Goal: Find specific page/section: Find specific page/section

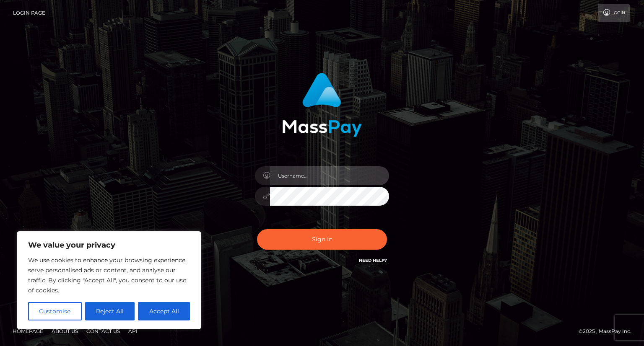
click at [313, 178] on input "text" at bounding box center [329, 175] width 119 height 19
type input "jeff.1voice"
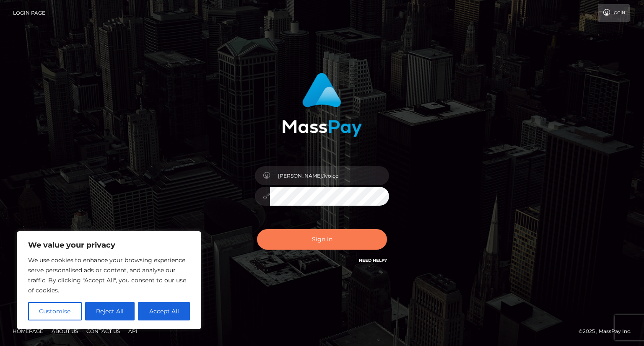
click at [317, 244] on button "Sign in" at bounding box center [322, 239] width 130 height 21
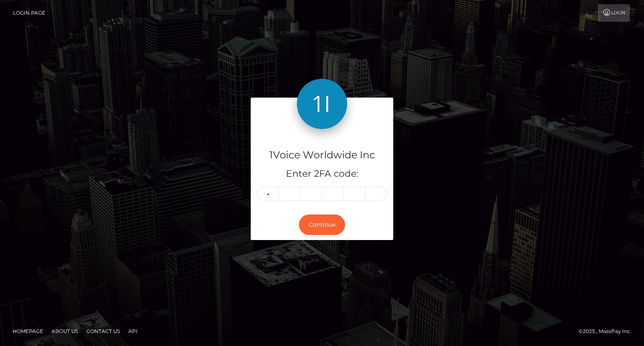
type input "5"
type input "4"
type input "7"
type input "1"
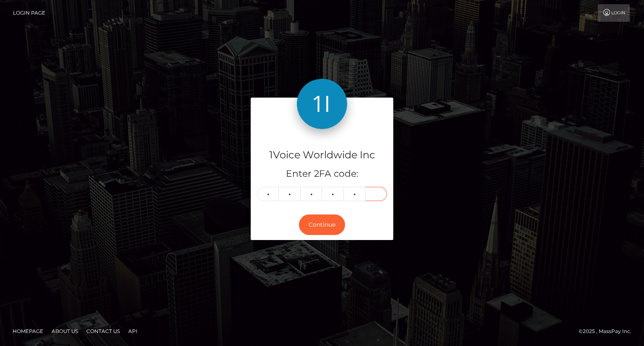
type input "9"
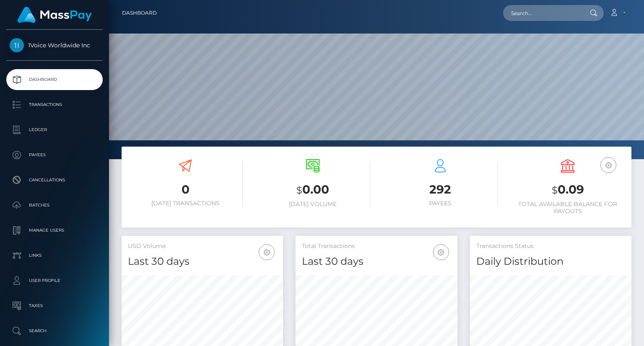
scroll to position [148, 161]
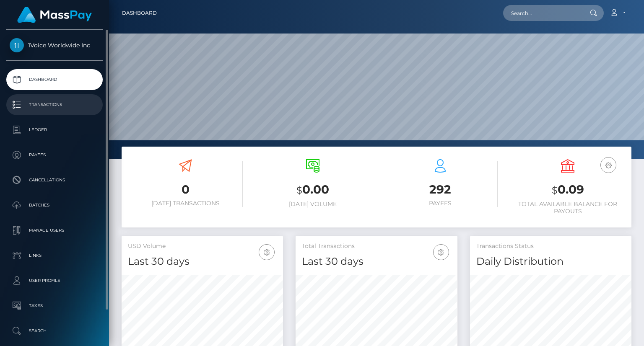
click at [60, 106] on p "Transactions" at bounding box center [55, 105] width 90 height 13
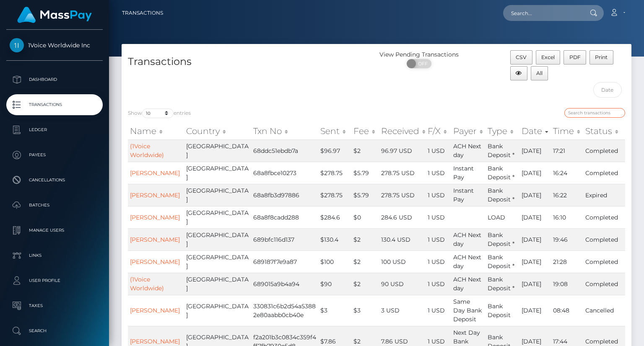
click at [587, 110] on input "search" at bounding box center [594, 113] width 61 height 10
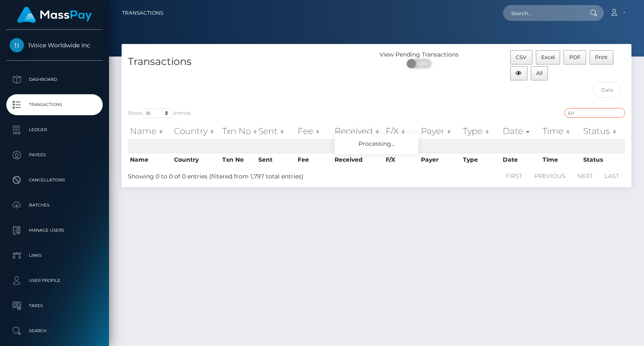
type input "L"
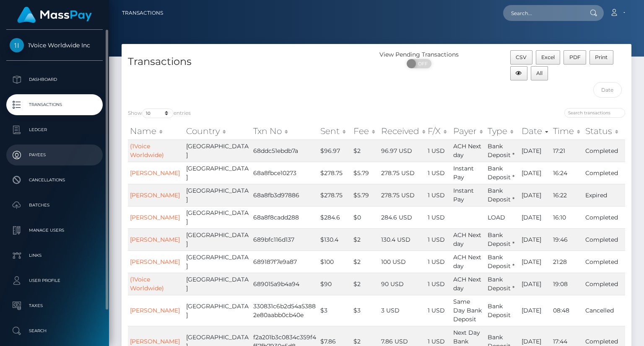
click at [48, 157] on p "Payees" at bounding box center [55, 155] width 90 height 13
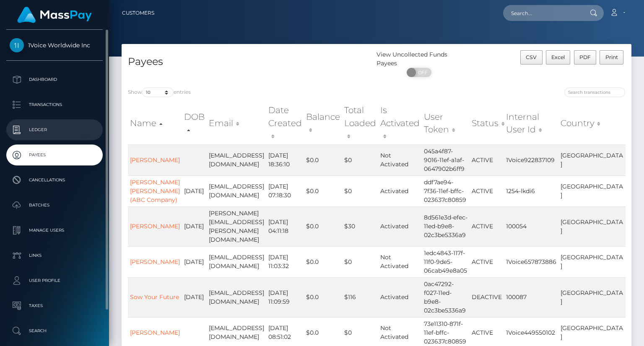
click at [41, 133] on p "Ledger" at bounding box center [55, 130] width 90 height 13
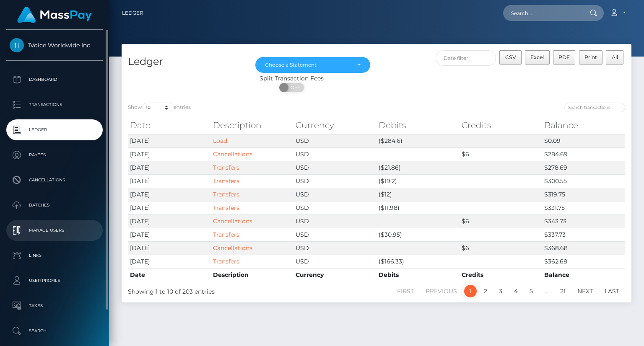
click at [58, 234] on p "Manage Users" at bounding box center [55, 230] width 90 height 13
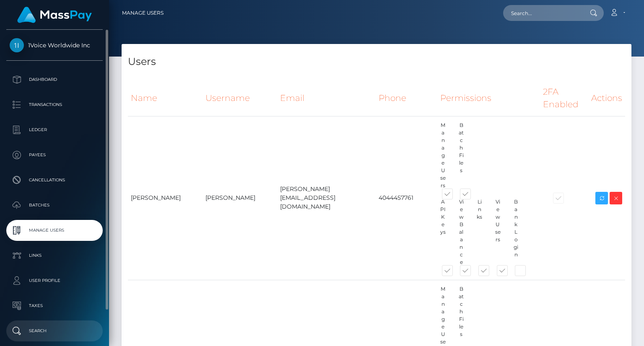
click at [37, 331] on p "Search" at bounding box center [55, 331] width 90 height 13
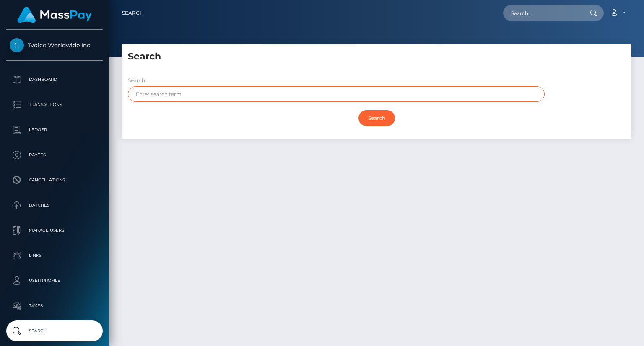
click at [161, 94] on input "text" at bounding box center [336, 94] width 417 height 16
type input "LUCILLE"
click at [381, 118] on input "Search" at bounding box center [376, 118] width 36 height 16
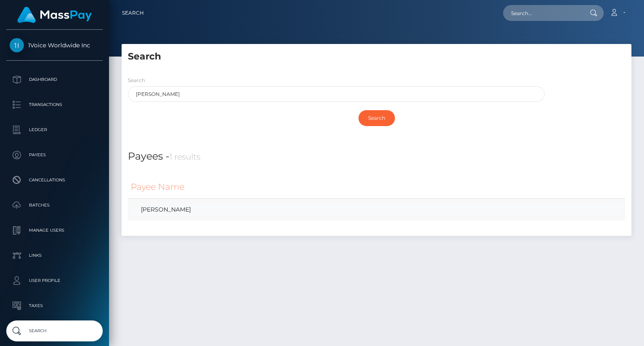
click at [169, 210] on link "Lucille Landrum" at bounding box center [376, 210] width 491 height 12
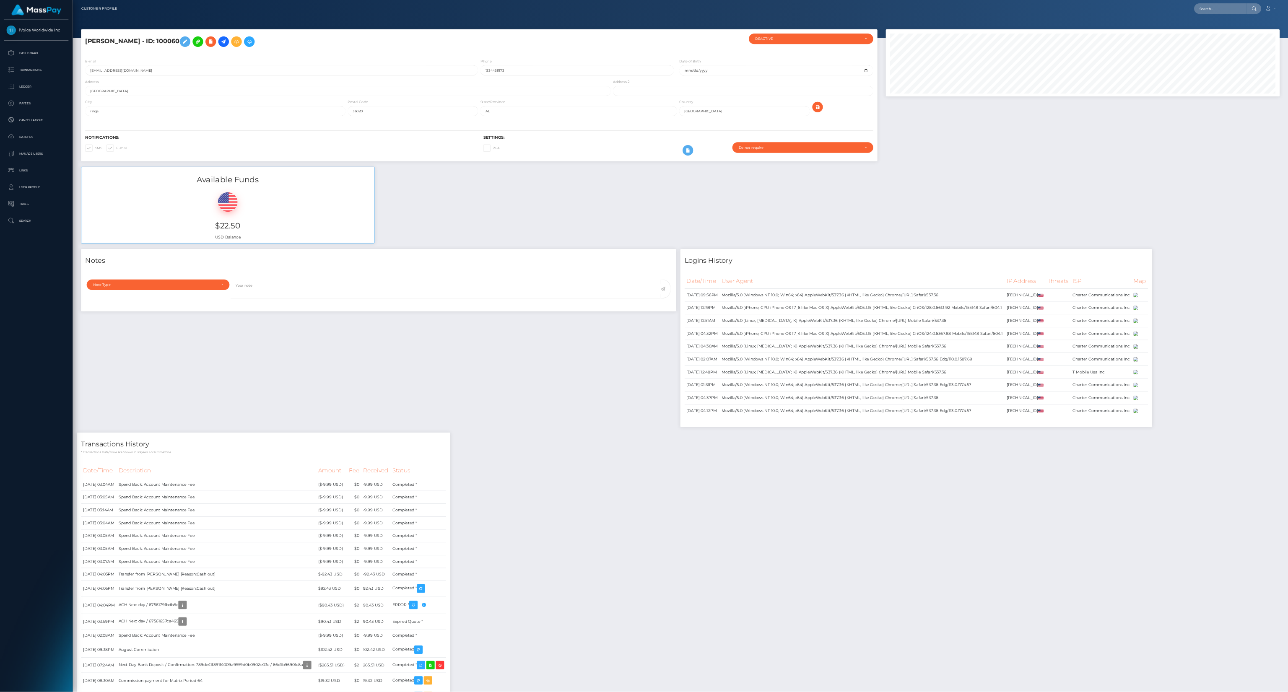
scroll to position [101, 376]
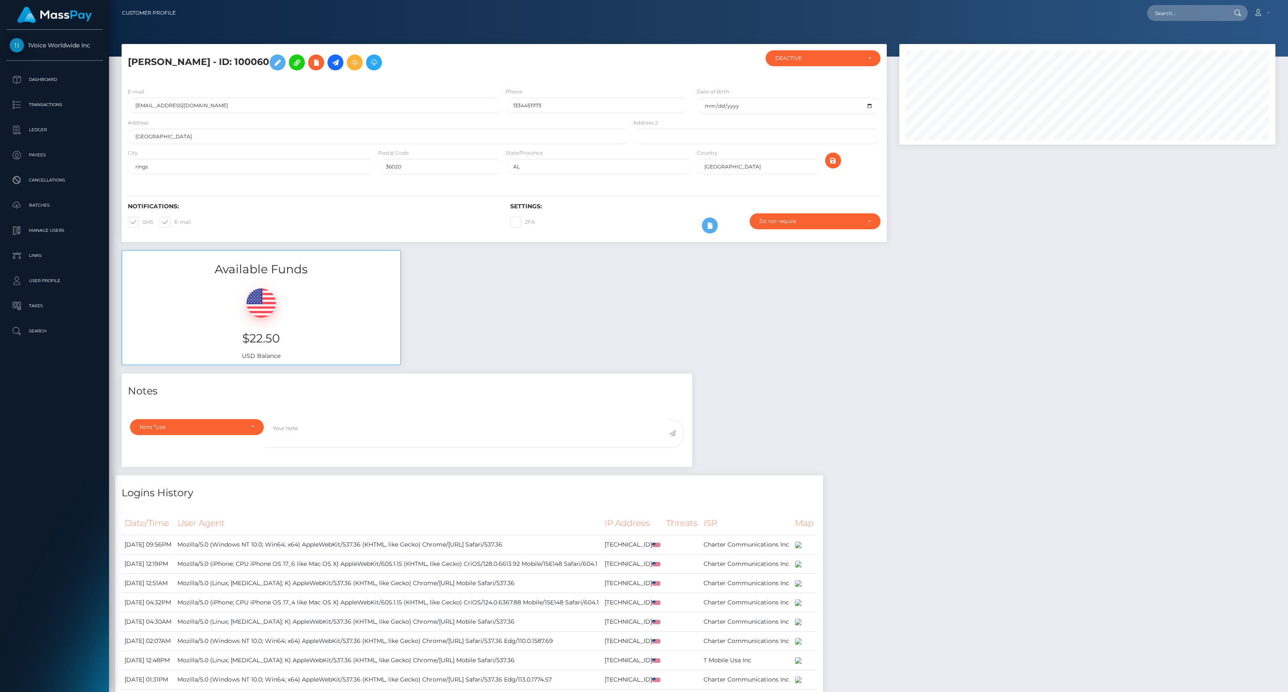
click at [644, 346] on div "Available Funds $22.50 USD Balance" at bounding box center [698, 311] width 1166 height 123
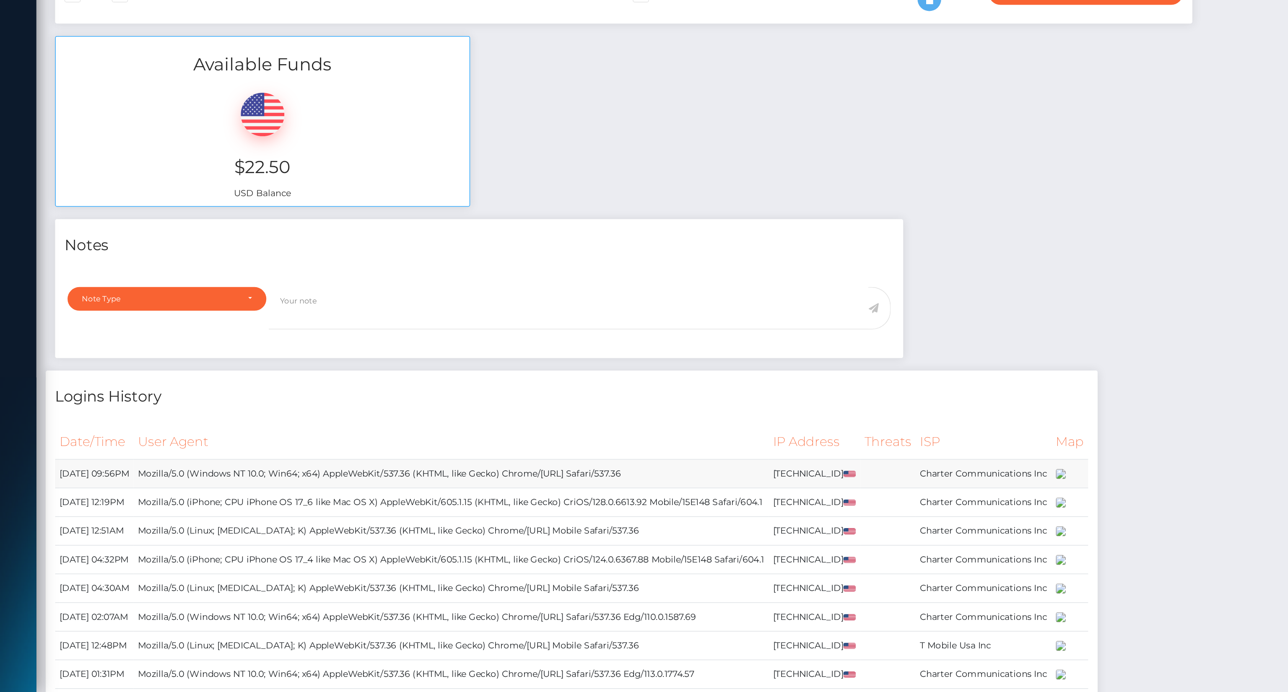
click at [644, 346] on img at bounding box center [798, 545] width 7 height 7
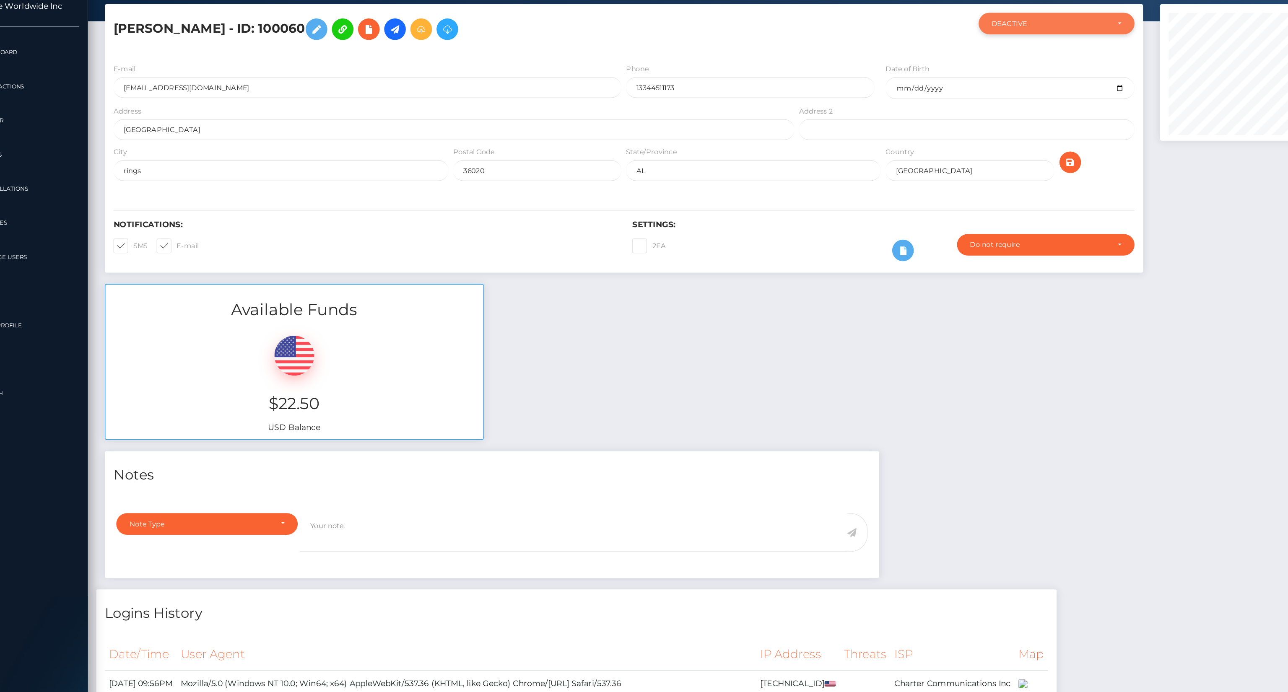
click at [644, 54] on div "DEACTIVE" at bounding box center [823, 58] width 115 height 16
click at [644, 231] on div at bounding box center [1087, 147] width 389 height 206
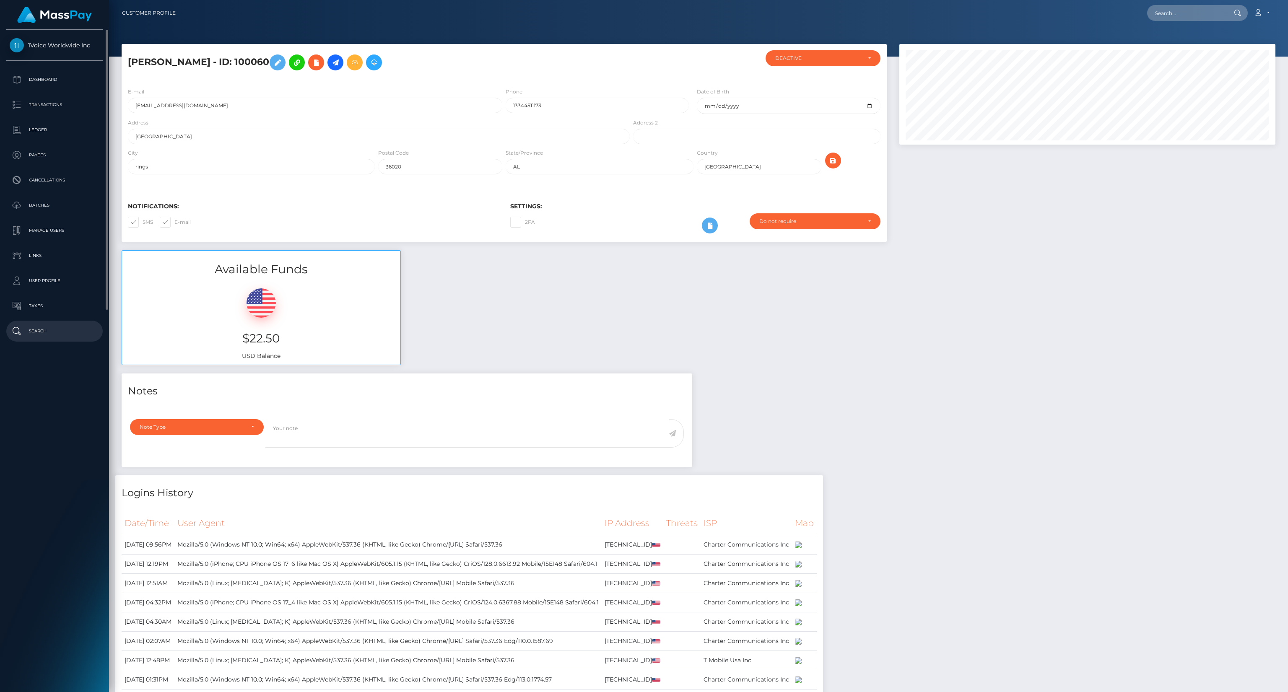
click at [42, 333] on p "Search" at bounding box center [55, 331] width 90 height 13
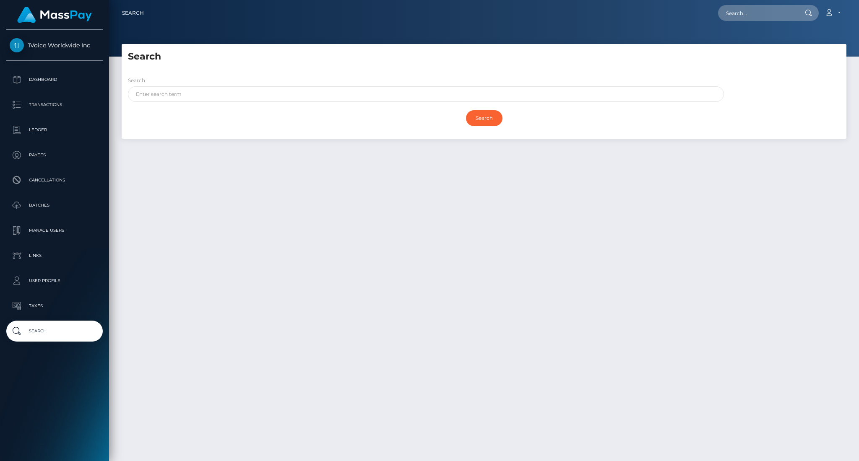
drag, startPoint x: 1256, startPoint y: 0, endPoint x: 190, endPoint y: 202, distance: 1085.1
click at [190, 202] on div "Search Search Search Payouts - Payee Name" at bounding box center [484, 249] width 750 height 410
click at [156, 91] on input "text" at bounding box center [426, 94] width 596 height 16
click at [488, 112] on input "Search" at bounding box center [484, 118] width 36 height 16
click at [484, 120] on input "Search" at bounding box center [484, 118] width 36 height 16
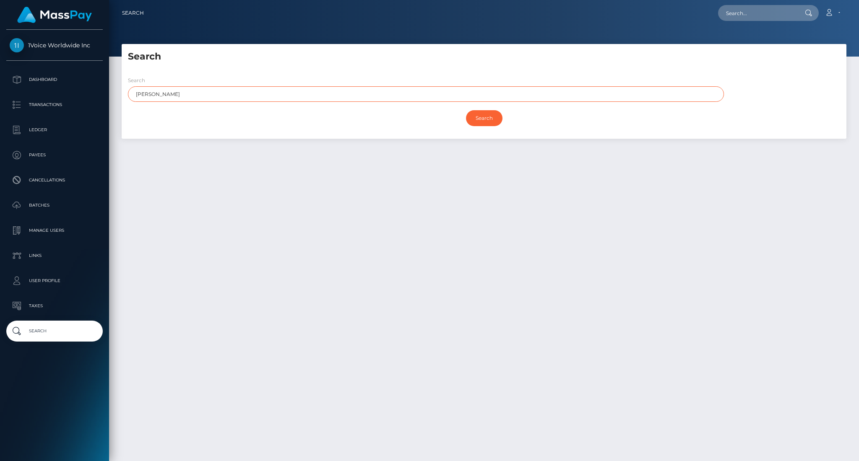
click at [244, 95] on input "ROBERT LANDRUM" at bounding box center [426, 94] width 596 height 16
click at [466, 110] on input "Search" at bounding box center [484, 118] width 36 height 16
click at [480, 122] on input "Search" at bounding box center [484, 118] width 36 height 16
click at [199, 93] on input "ROBERT LANDRUM" at bounding box center [426, 94] width 596 height 16
type input "R"
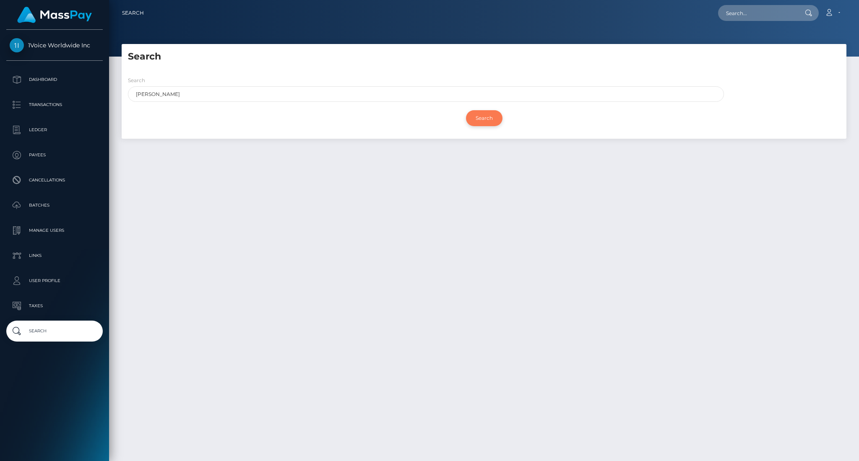
click at [484, 117] on input "Search" at bounding box center [484, 118] width 36 height 16
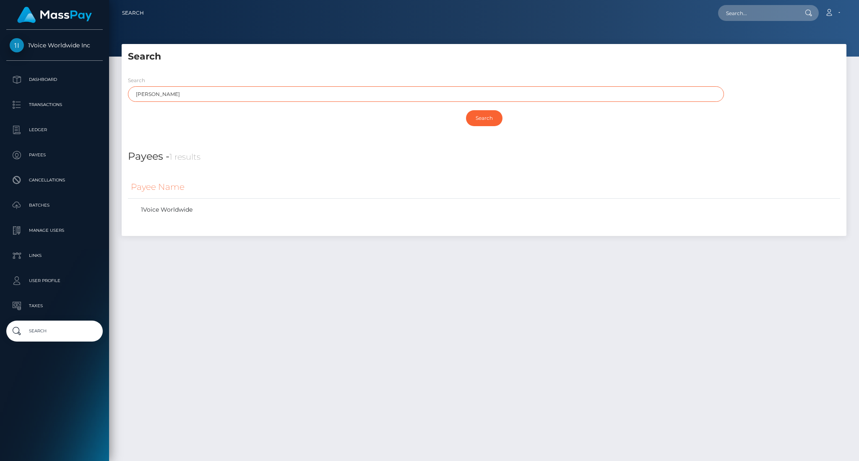
click at [185, 98] on input "LANDRUM" at bounding box center [426, 94] width 596 height 16
type input "L"
type input "ROBERT"
click at [487, 116] on input "Search" at bounding box center [484, 118] width 36 height 16
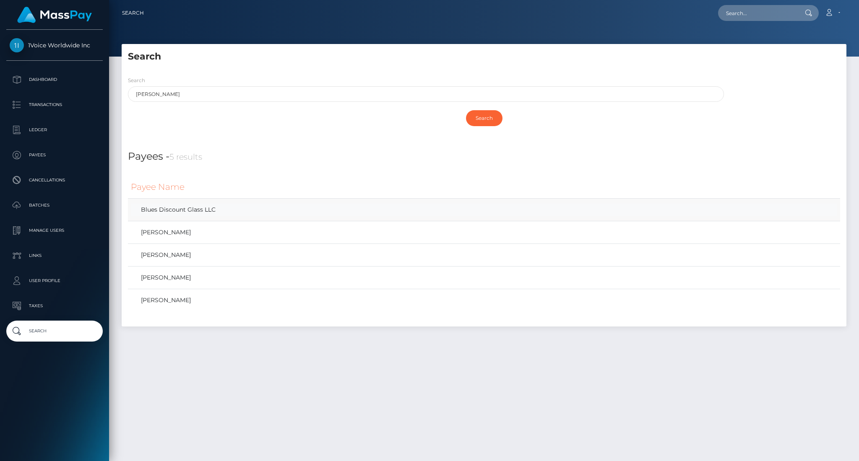
click at [193, 208] on link "Blues Discount Glass LLC" at bounding box center [484, 210] width 706 height 12
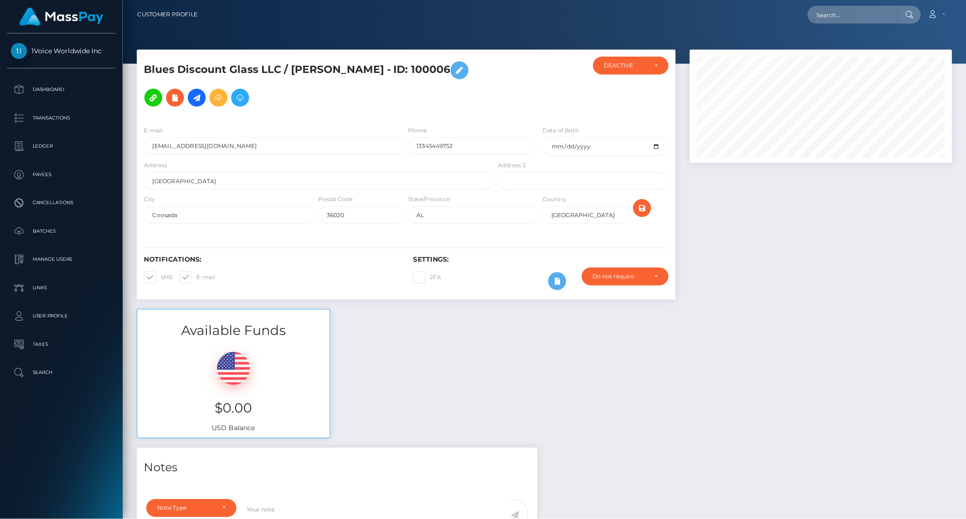
scroll to position [101, 233]
click at [841, 16] on link "Account" at bounding box center [832, 13] width 25 height 18
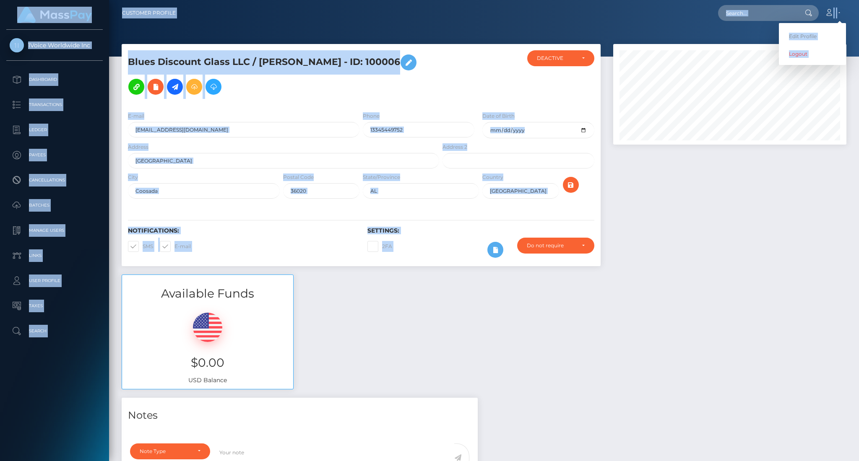
drag, startPoint x: 753, startPoint y: 242, endPoint x: 846, endPoint y: -16, distance: 274.3
click at [846, 0] on html "1Voice Worldwide Inc Dashboard Transactions Ledger Payees Batches" at bounding box center [429, 230] width 859 height 461
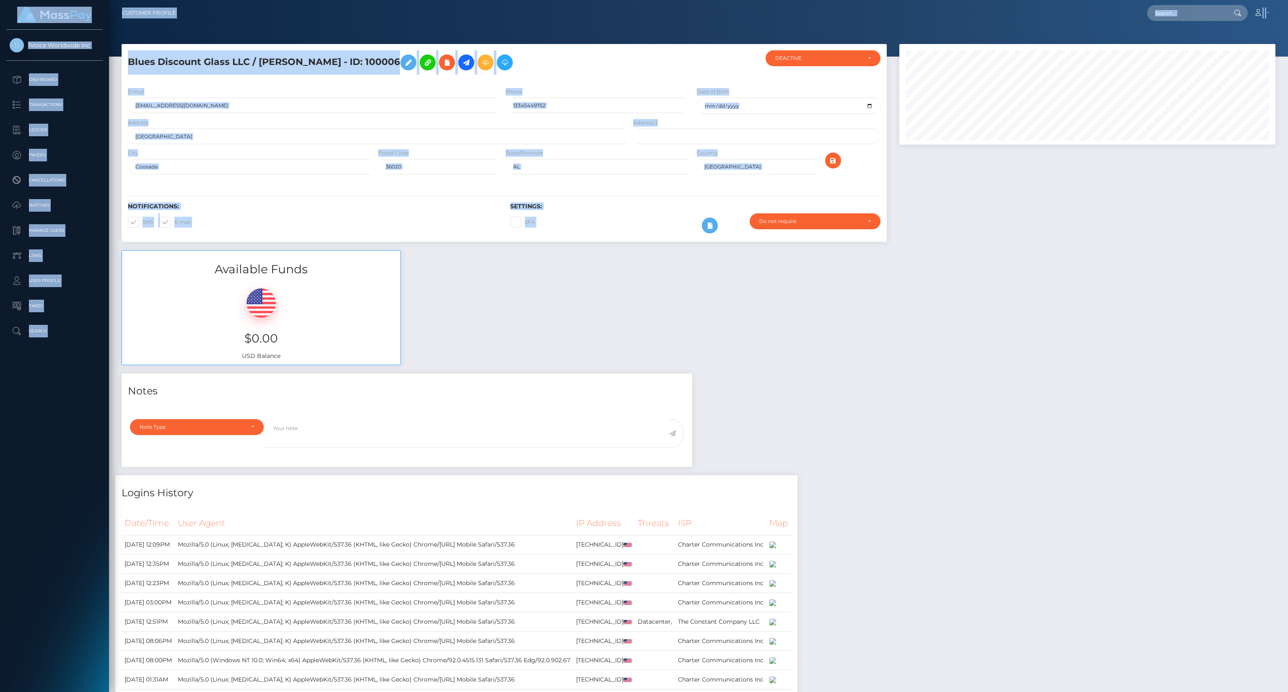
scroll to position [100, 590]
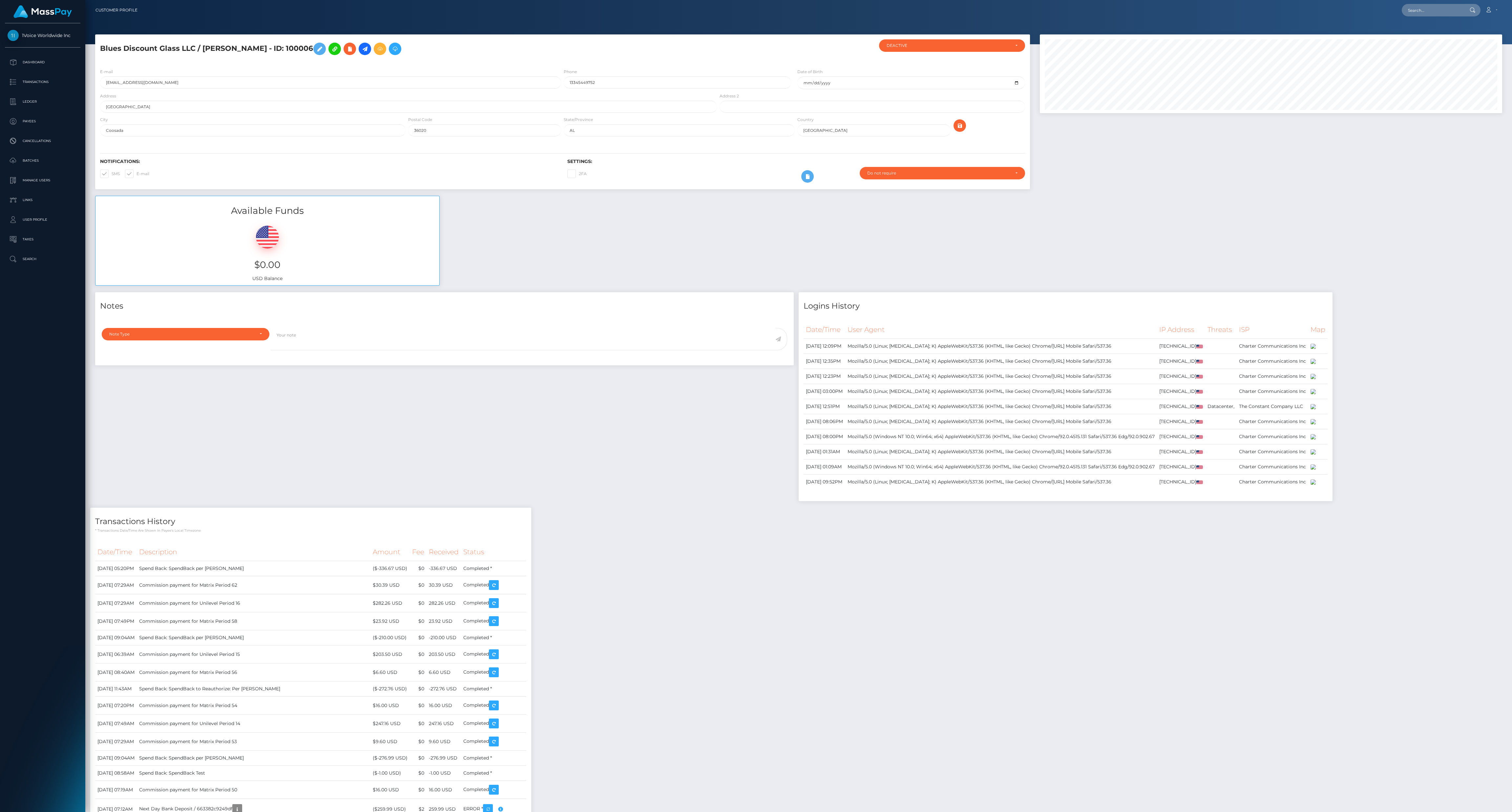
drag, startPoint x: 662, startPoint y: -13, endPoint x: 1085, endPoint y: 240, distance: 492.9
click at [671, 240] on div "Available Funds $0.00 USD Balance" at bounding box center [798, 243] width 1417 height 96
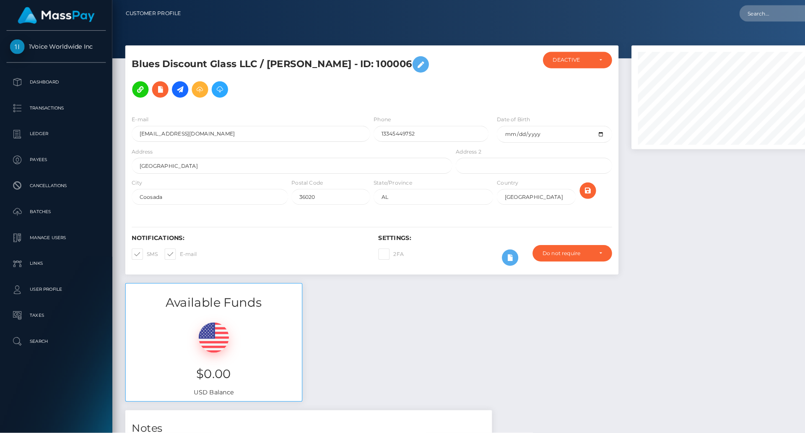
scroll to position [101, 216]
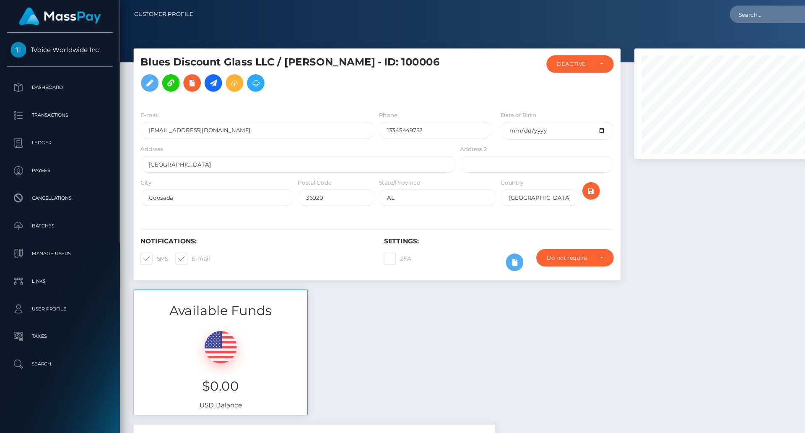
drag, startPoint x: 1718, startPoint y: 6, endPoint x: 529, endPoint y: 16, distance: 1188.7
click at [529, 16] on div "Loading... Loading... Account Edit Profile Logout" at bounding box center [487, 13] width 610 height 18
click at [34, 325] on p "Search" at bounding box center [55, 331] width 90 height 13
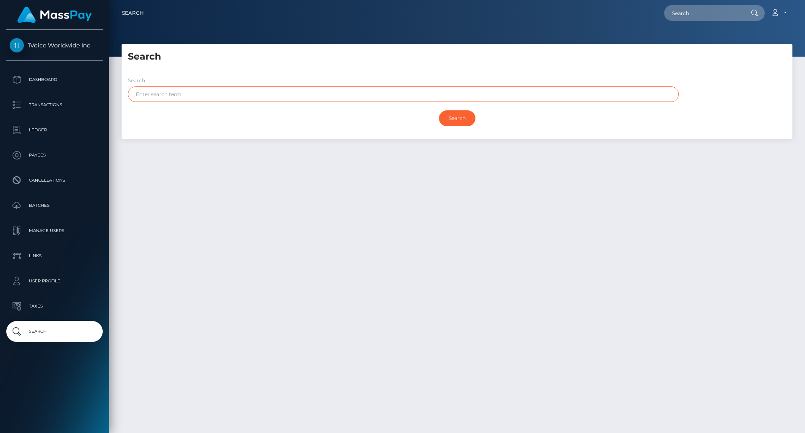
click at [166, 95] on input "text" at bounding box center [403, 94] width 551 height 16
type input "j"
click at [458, 117] on input "Search" at bounding box center [457, 118] width 36 height 16
click at [168, 88] on input "JEFFERT" at bounding box center [403, 94] width 551 height 16
click at [459, 117] on input "Search" at bounding box center [457, 118] width 36 height 16
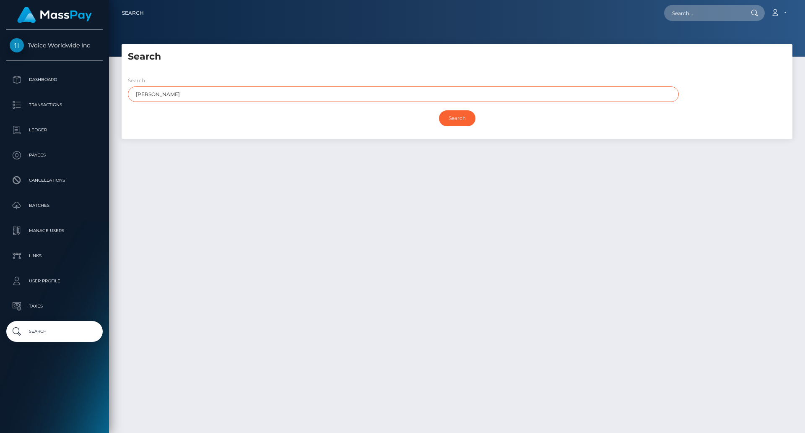
click at [171, 92] on input "JEFFERY" at bounding box center [403, 94] width 551 height 16
type input "JEFF"
click at [452, 121] on input "Search" at bounding box center [457, 118] width 36 height 16
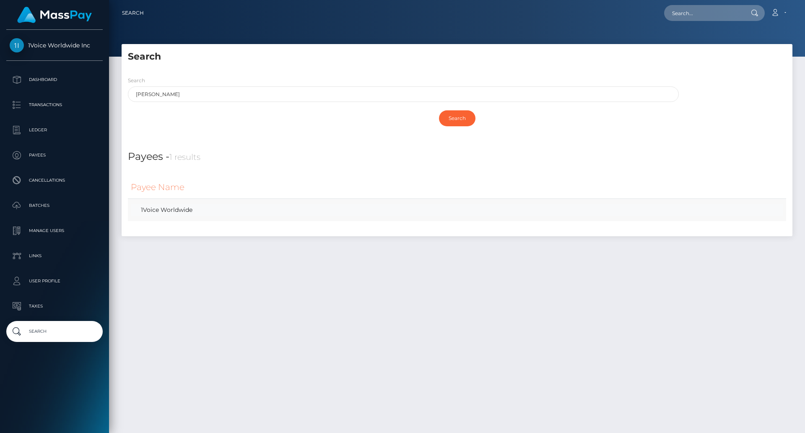
click at [171, 213] on link "1Voice Worldwide" at bounding box center [457, 210] width 652 height 12
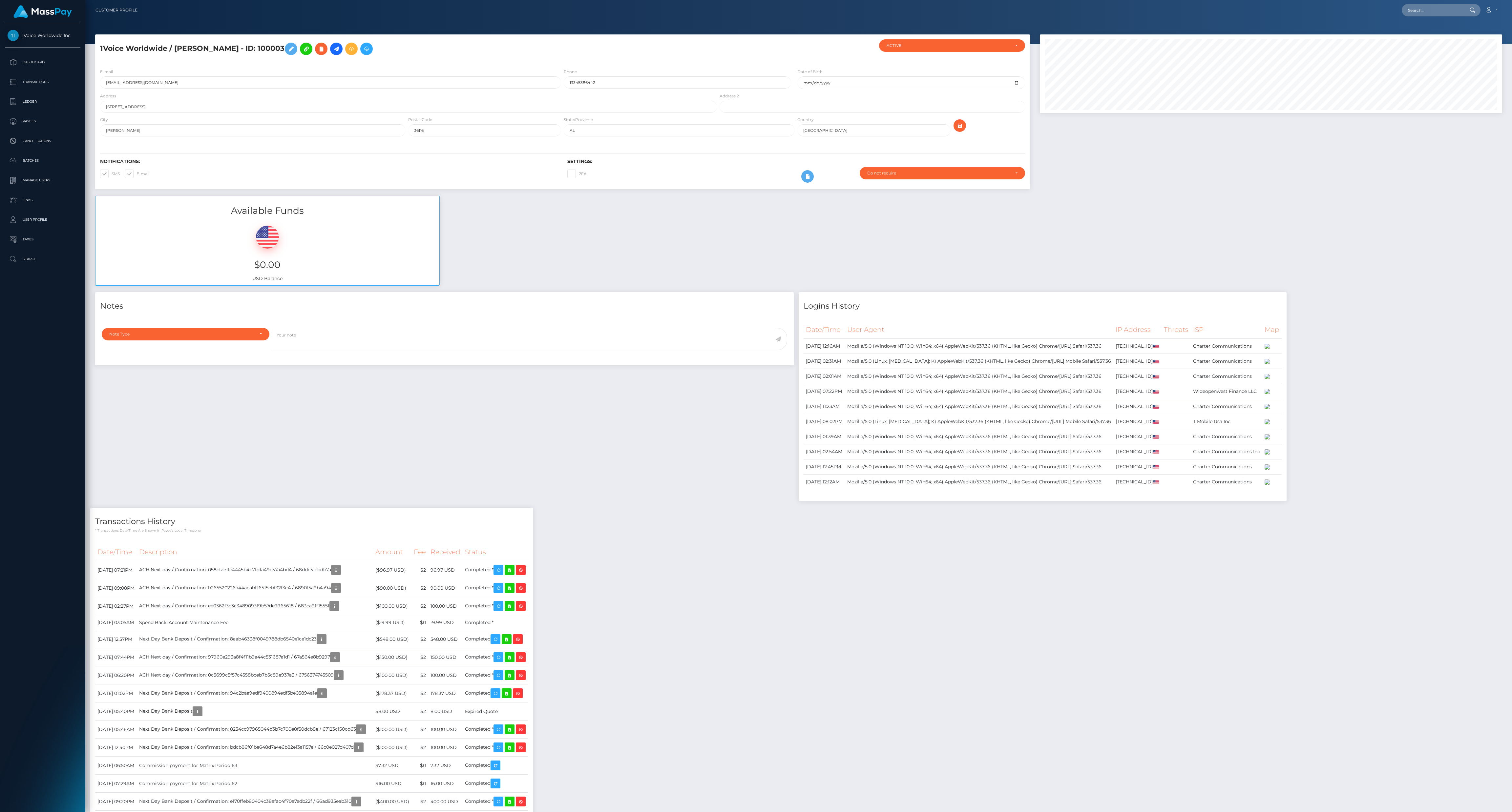
scroll to position [79, 631]
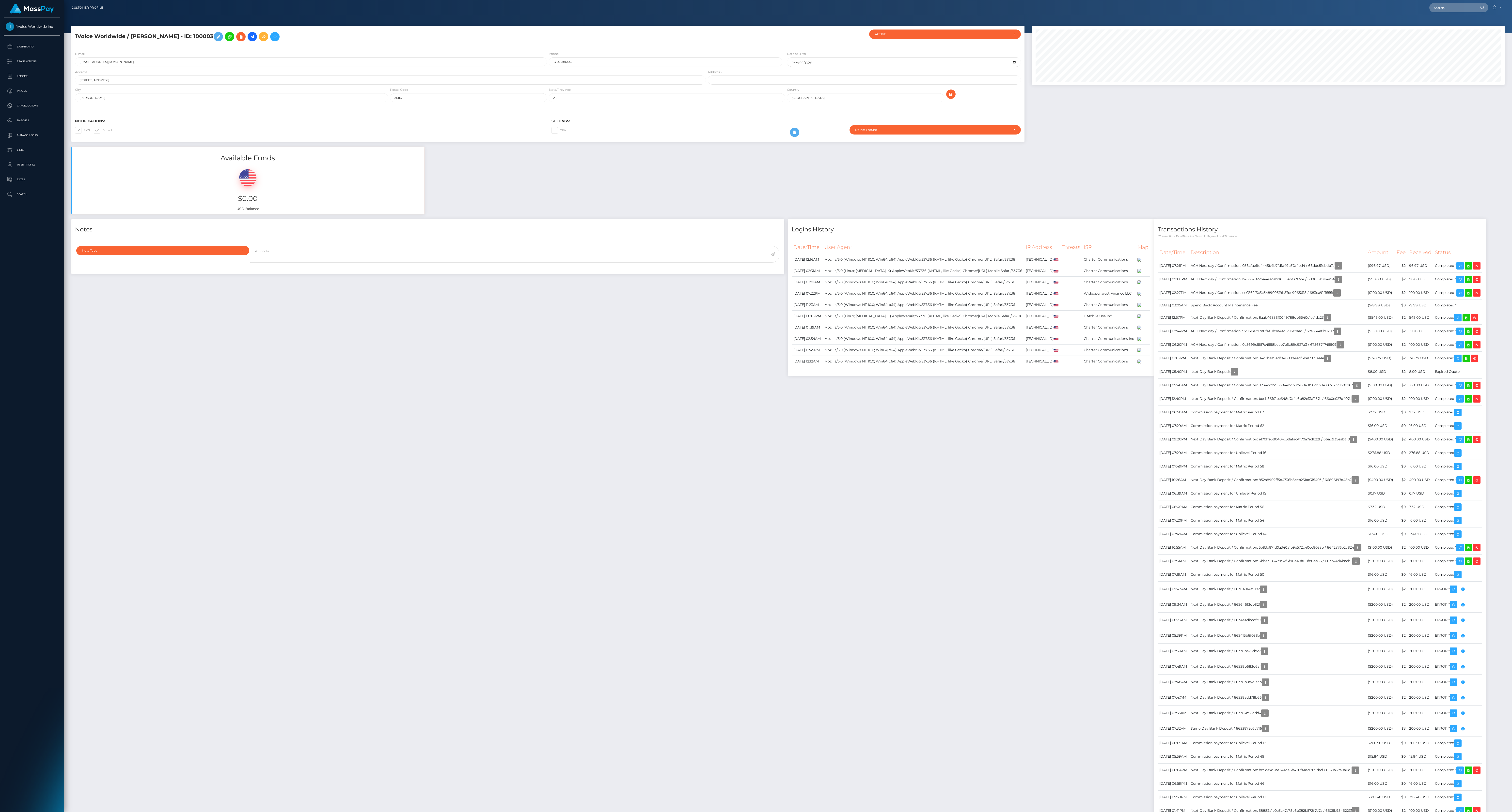
drag, startPoint x: 463, startPoint y: 1, endPoint x: 1086, endPoint y: 635, distance: 888.9
click at [473, 253] on div "Notes Note Type Compliance Clear Compliance General Note Type" at bounding box center [788, 756] width 1440 height 1072
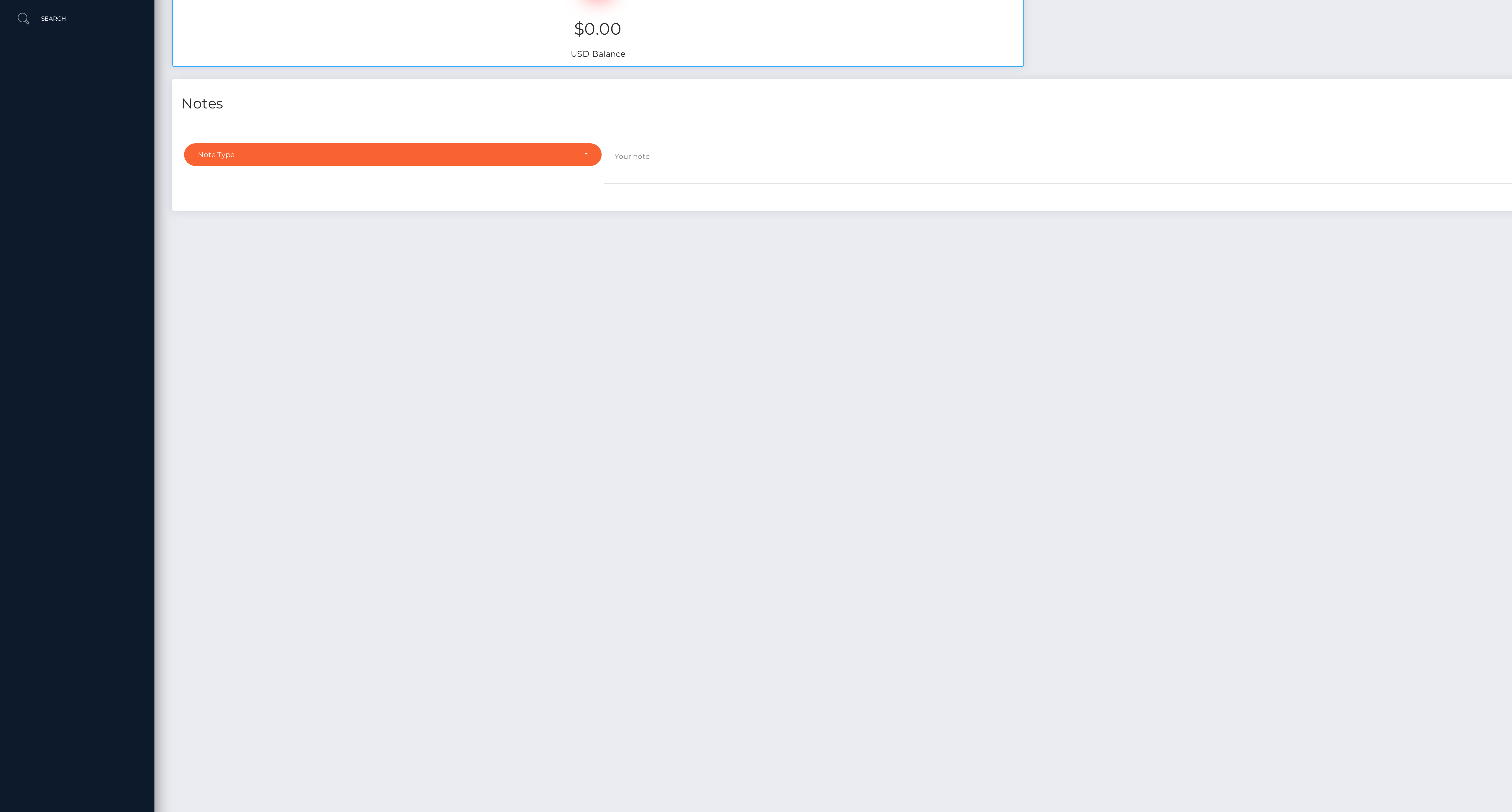
click at [473, 253] on div "Notes Note Type Compliance Clear Compliance General Note Type" at bounding box center [427, 756] width 720 height 1072
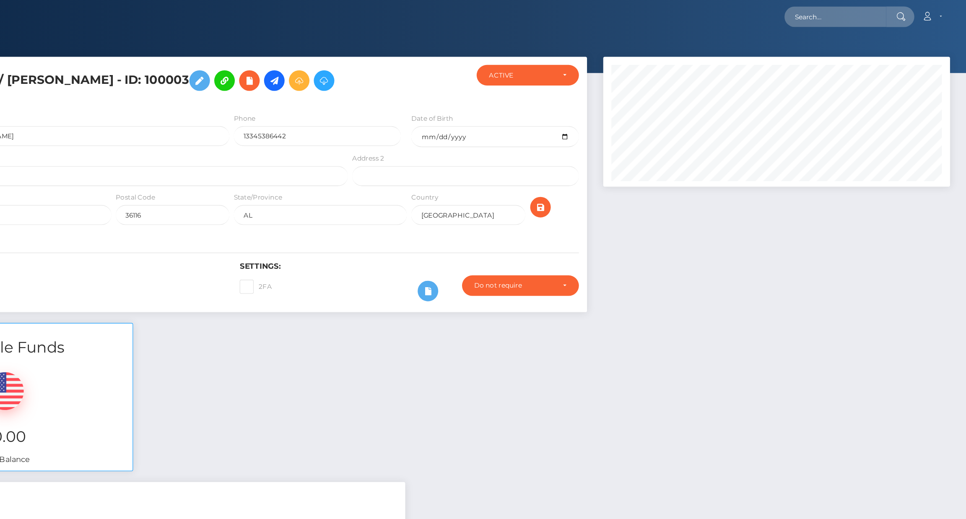
scroll to position [0, 0]
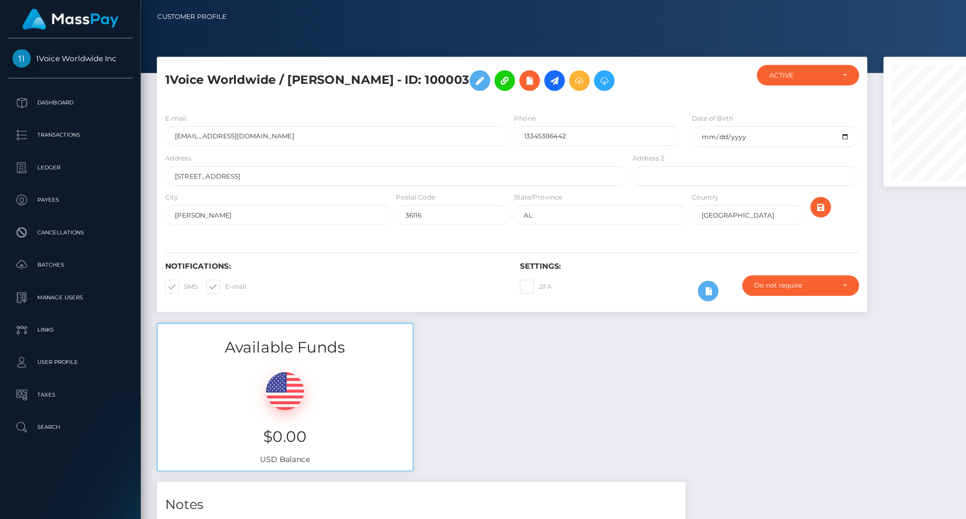
click at [62, 47] on span "1Voice Worldwide Inc" at bounding box center [54, 46] width 96 height 8
click at [45, 81] on p "Dashboard" at bounding box center [55, 79] width 90 height 13
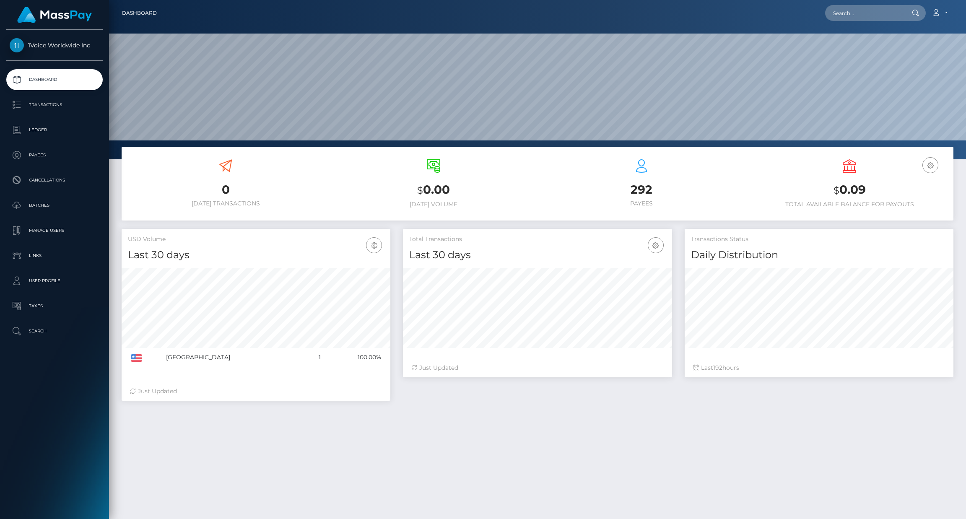
scroll to position [149, 269]
click at [946, 13] on link "Account" at bounding box center [939, 13] width 25 height 18
click at [906, 51] on link "Logout" at bounding box center [919, 54] width 67 height 16
